Goal: Find specific page/section: Find specific page/section

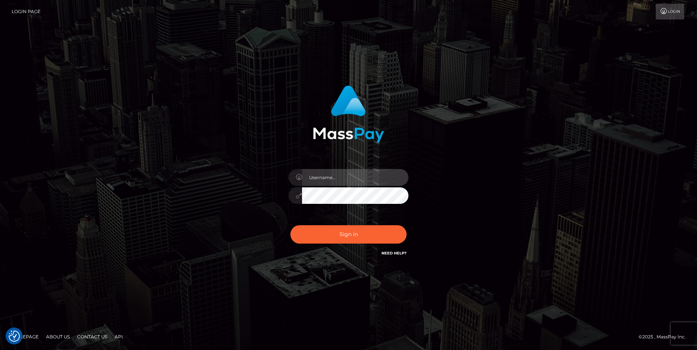
type input "cheli"
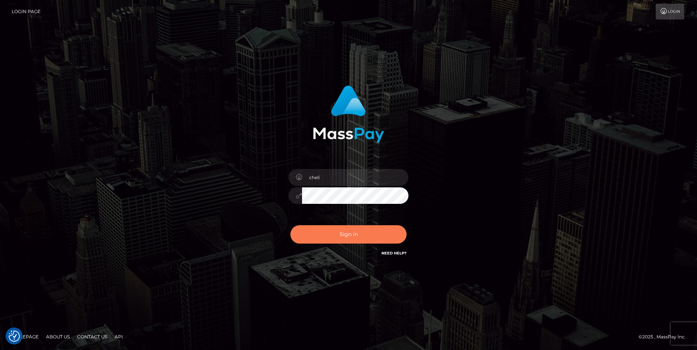
click at [325, 226] on button "Sign in" at bounding box center [349, 234] width 116 height 18
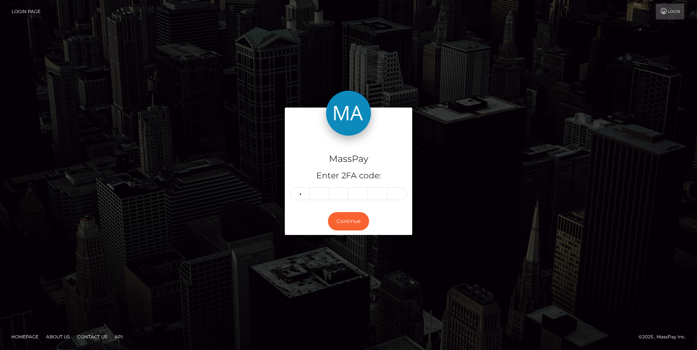
type input "1"
type input "9"
type input "3"
type input "4"
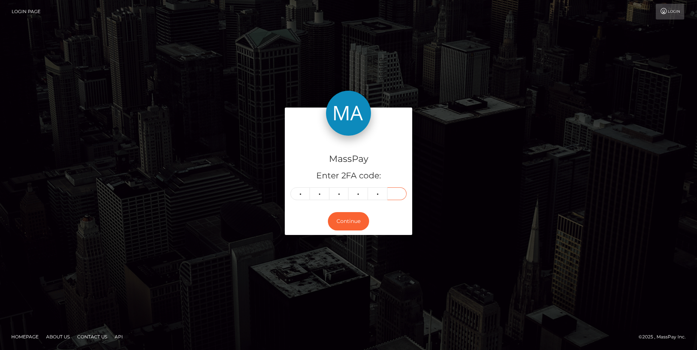
type input "4"
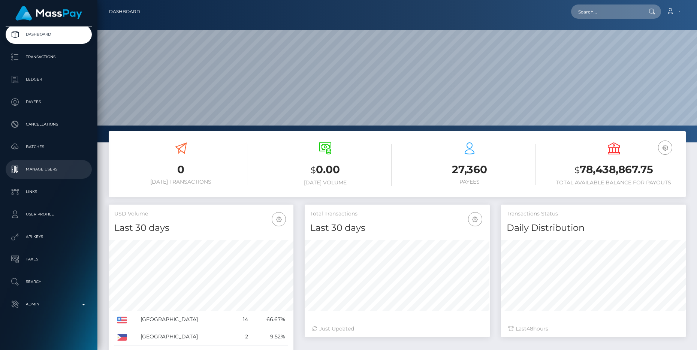
scroll to position [39, 0]
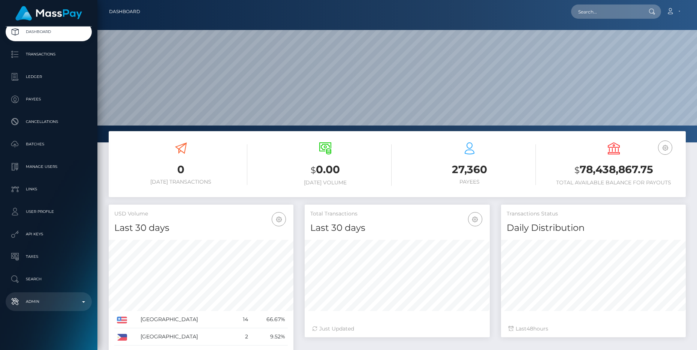
click at [81, 304] on p "Admin" at bounding box center [49, 301] width 80 height 11
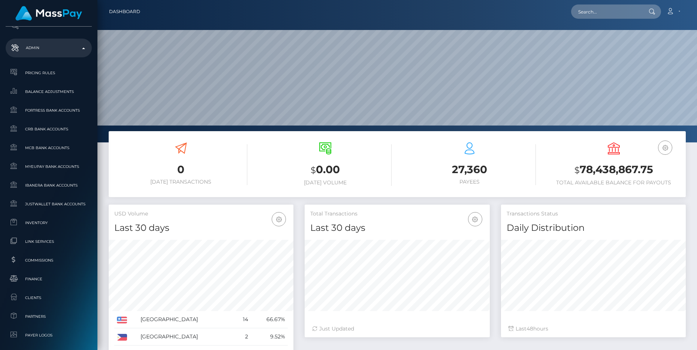
scroll to position [295, 0]
click at [40, 257] on span "Commissions" at bounding box center [49, 258] width 80 height 9
click at [27, 257] on span "Commissions" at bounding box center [49, 258] width 80 height 9
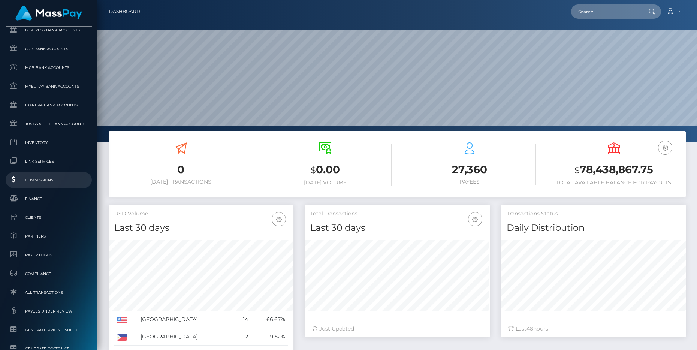
scroll to position [375, 0]
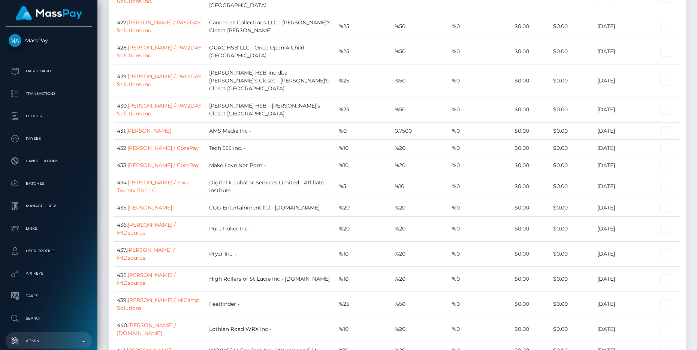
scroll to position [8053, 0]
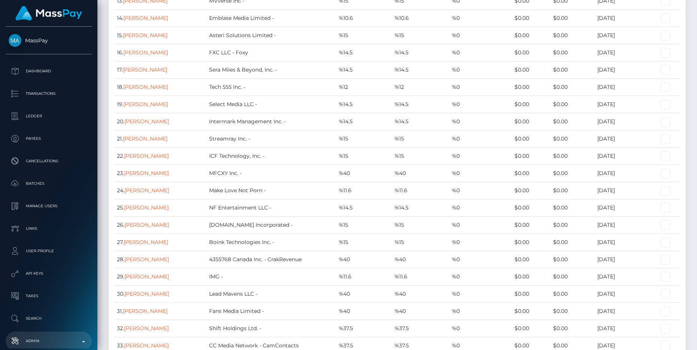
scroll to position [0, 0]
